Goal: Browse casually

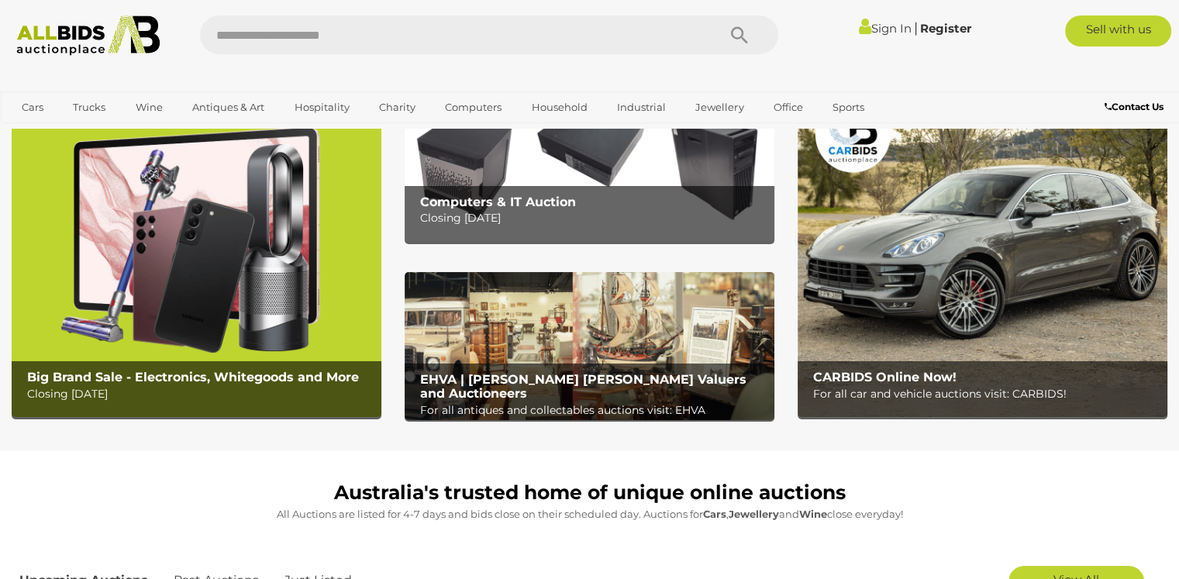
scroll to position [72, 0]
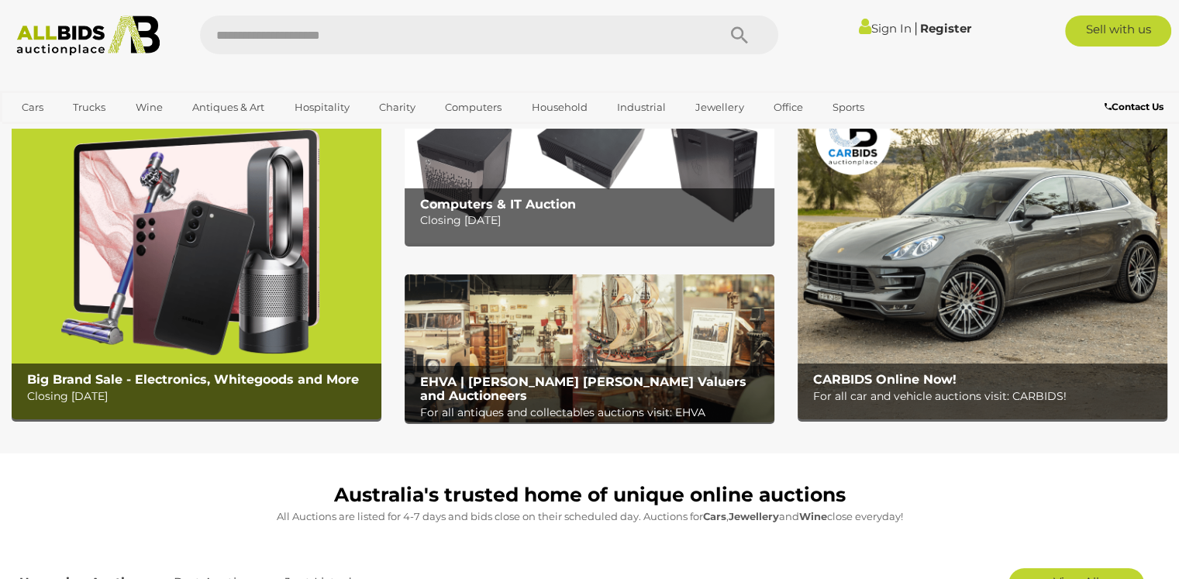
click at [459, 201] on b "Computers & IT Auction" at bounding box center [498, 204] width 156 height 15
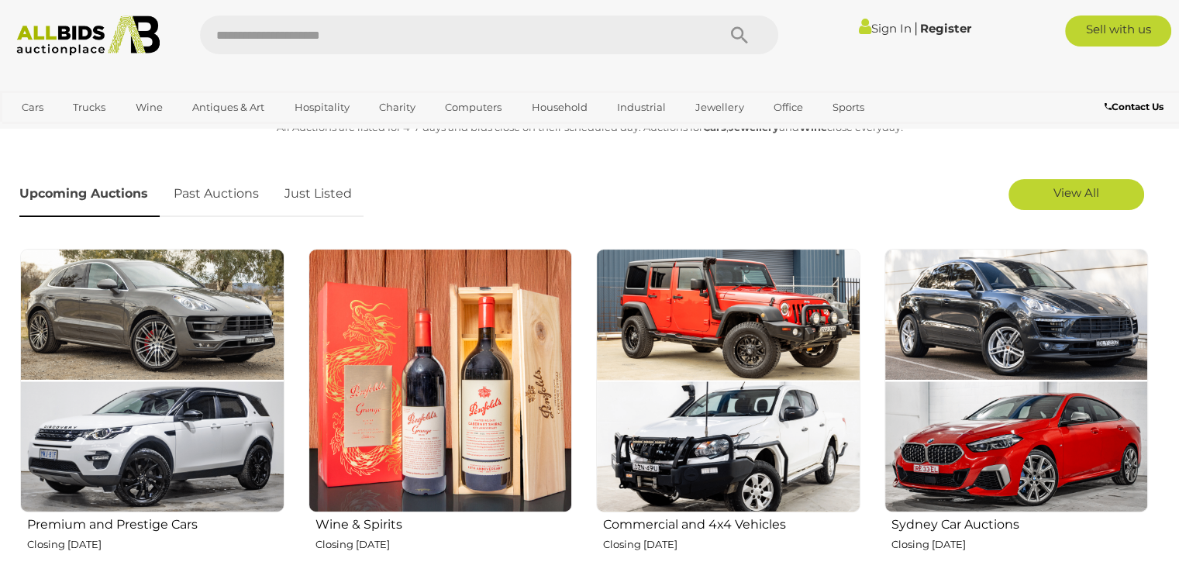
scroll to position [0, 0]
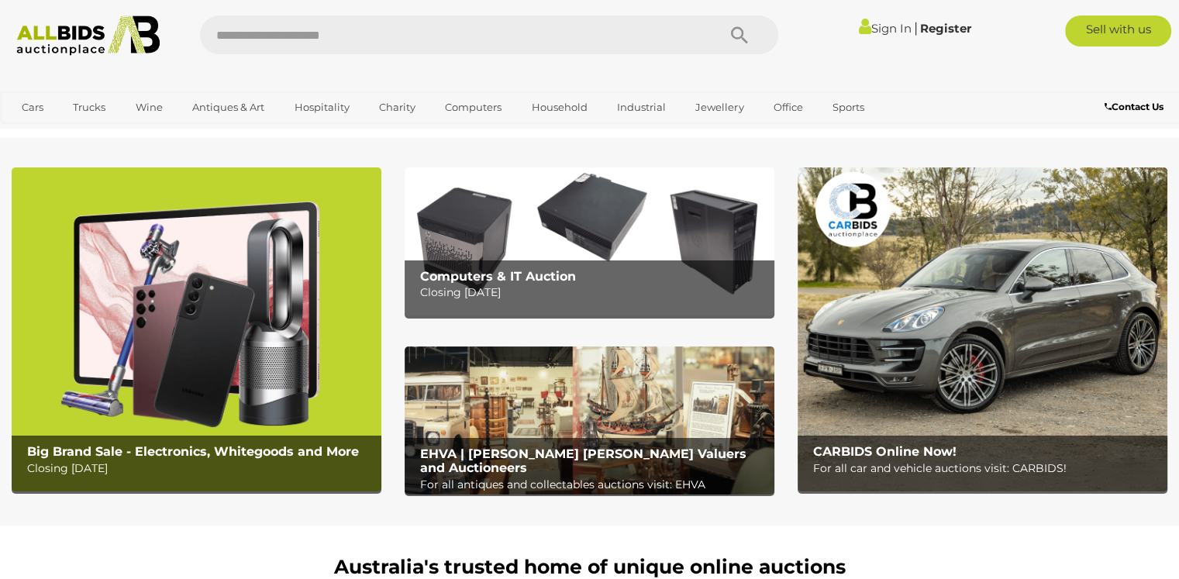
click at [128, 232] on img at bounding box center [197, 329] width 370 height 324
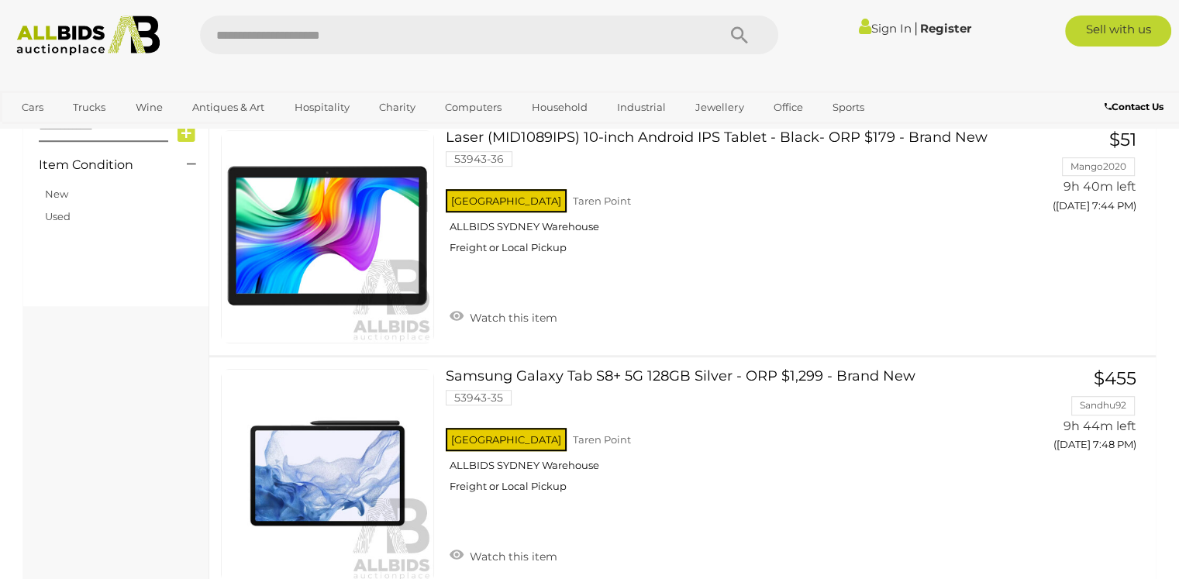
scroll to position [1020, 0]
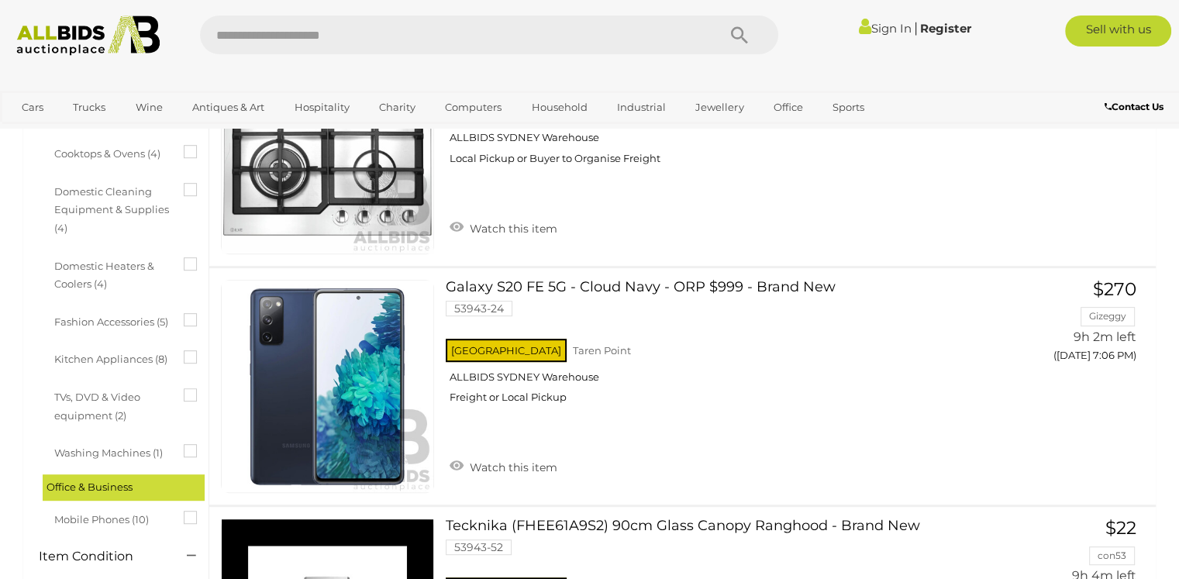
scroll to position [697, 0]
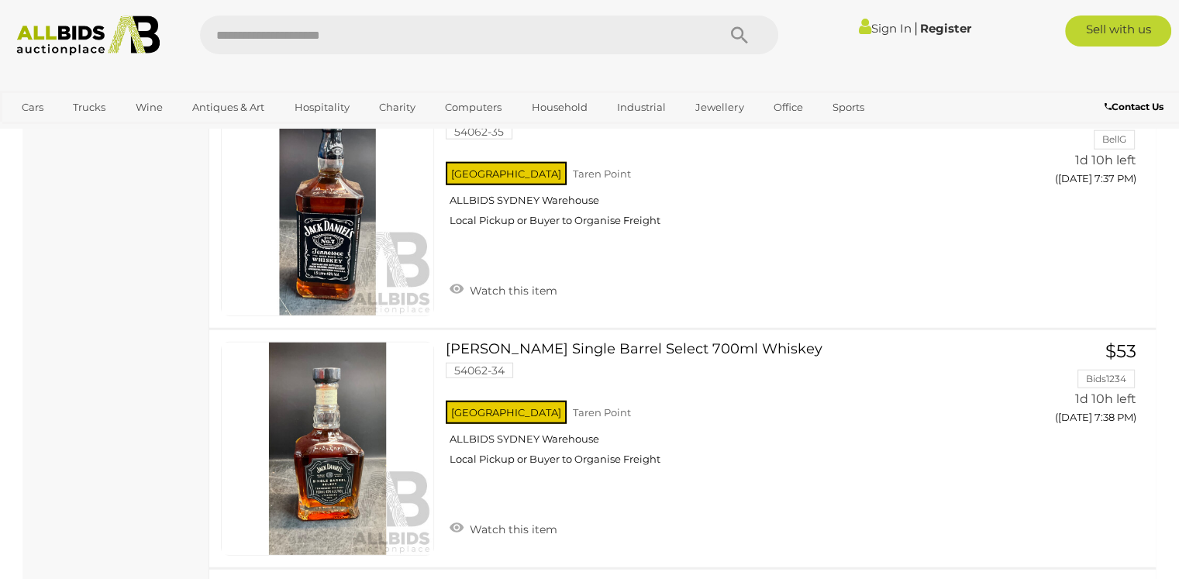
scroll to position [9902, 0]
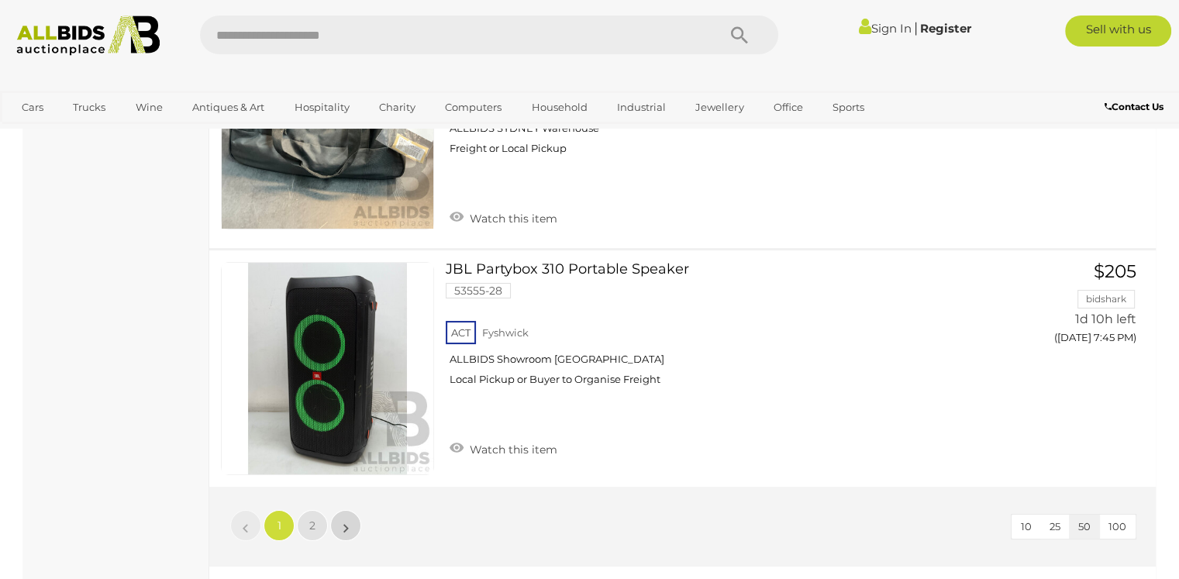
click at [349, 510] on link "»" at bounding box center [345, 525] width 31 height 31
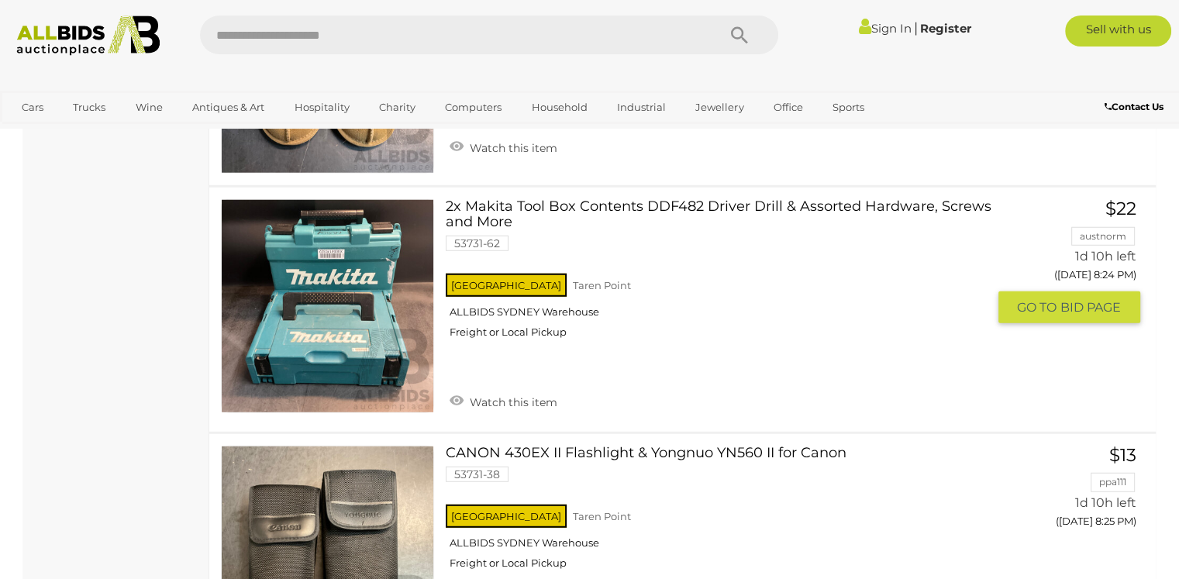
scroll to position [10193, 0]
